Goal: Task Accomplishment & Management: Use online tool/utility

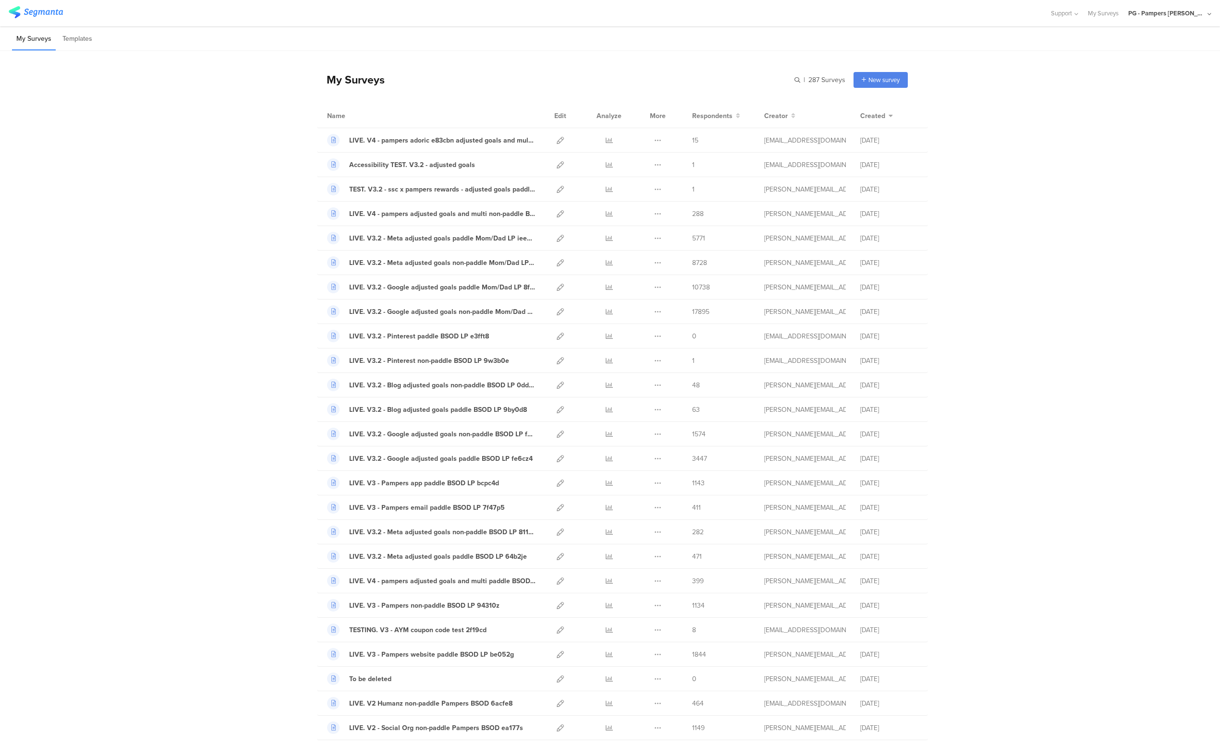
click at [1157, 22] on div "PG - Pampers [PERSON_NAME]" at bounding box center [1169, 13] width 83 height 26
click at [1129, 78] on span "PG - Pampers US Janrain" at bounding box center [1134, 82] width 68 height 9
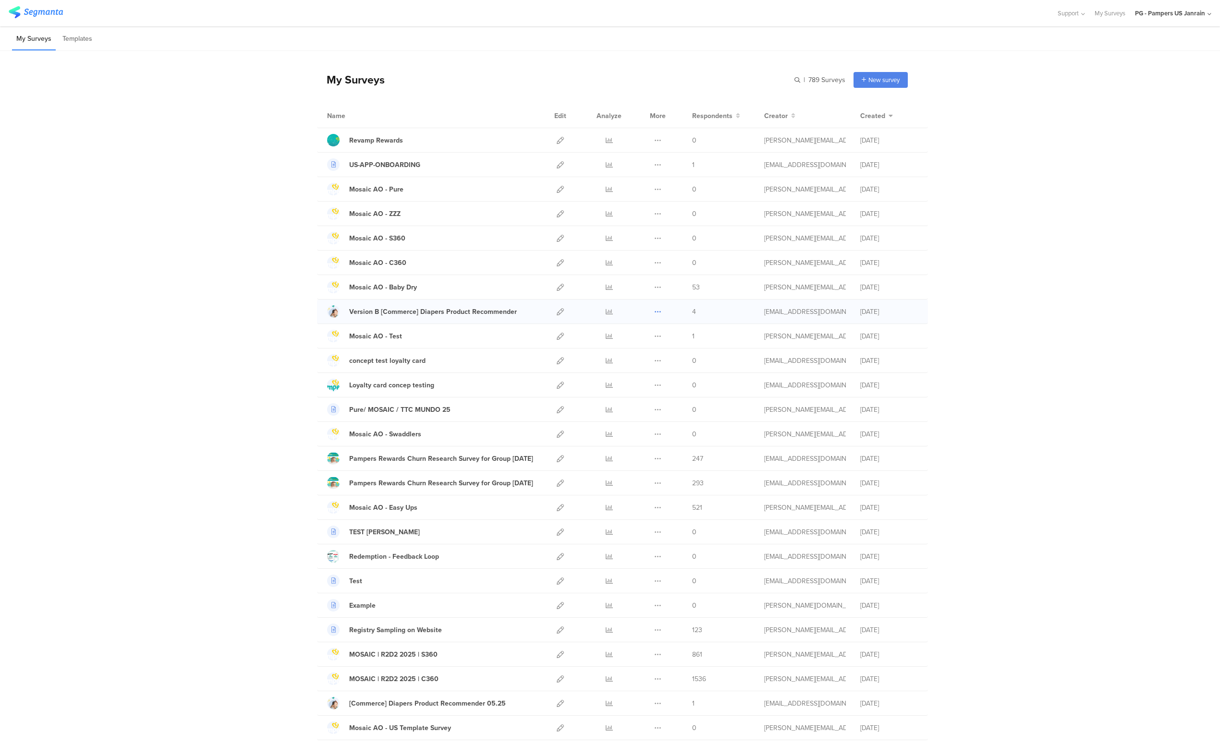
click at [654, 314] on icon at bounding box center [657, 311] width 7 height 7
click at [558, 315] on icon at bounding box center [560, 311] width 7 height 7
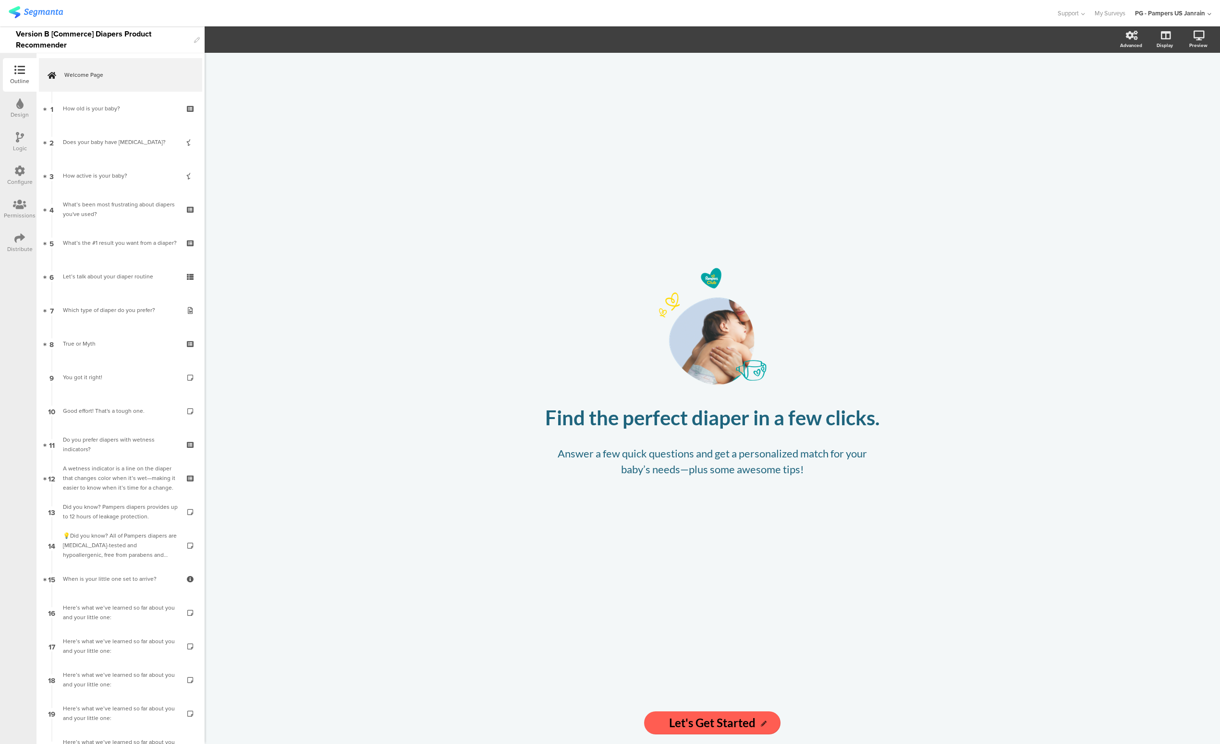
click at [18, 226] on div "Distribute" at bounding box center [20, 243] width 34 height 34
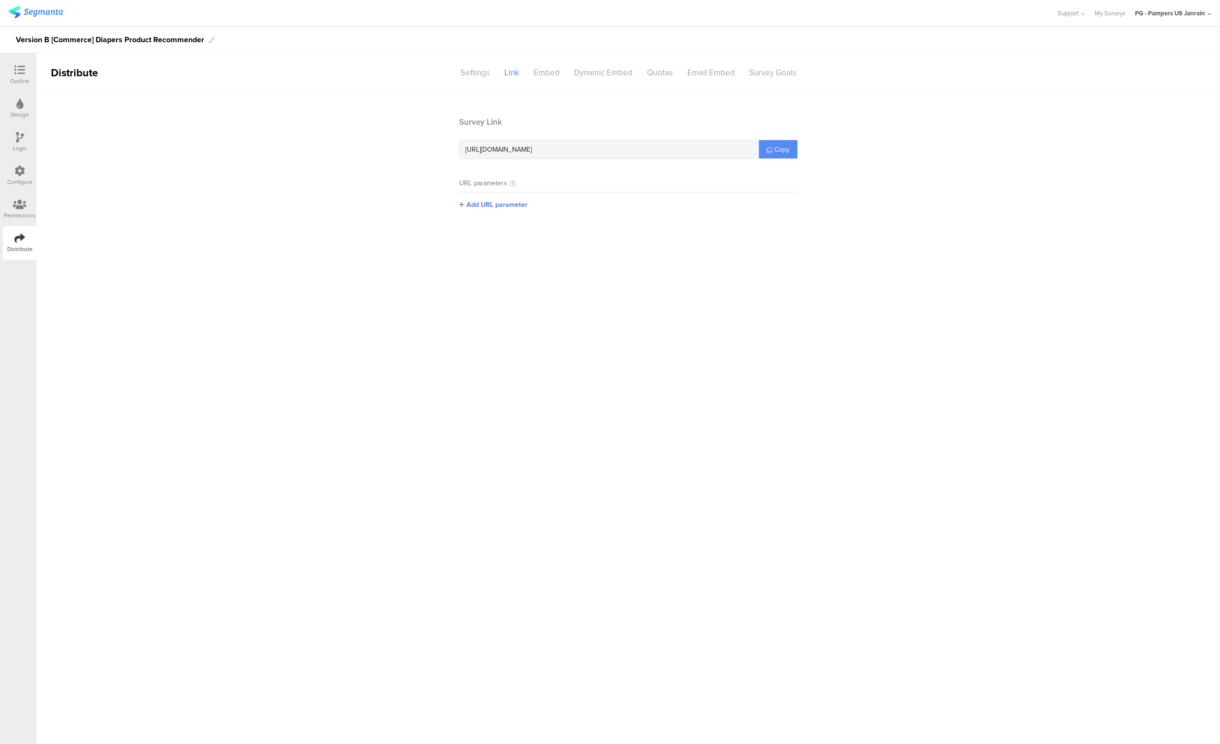
click at [784, 149] on span "Copy" at bounding box center [781, 150] width 15 height 10
